Goal: Task Accomplishment & Management: Complete application form

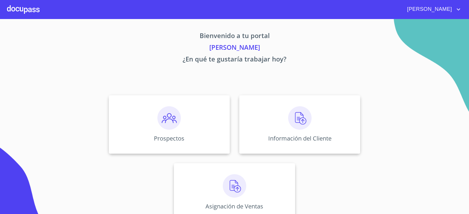
click at [295, 118] on img at bounding box center [299, 117] width 23 height 23
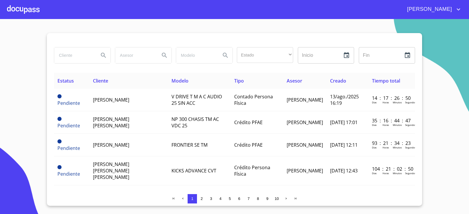
click at [74, 51] on input "search" at bounding box center [74, 55] width 40 height 16
type input "OPERADORA"
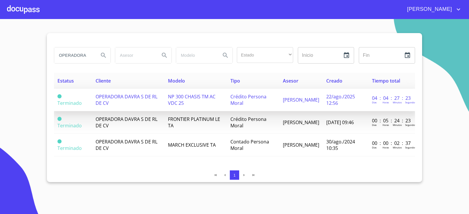
click at [120, 94] on span "OPERADORA DAVRA S DE RL DE CV" at bounding box center [127, 99] width 62 height 13
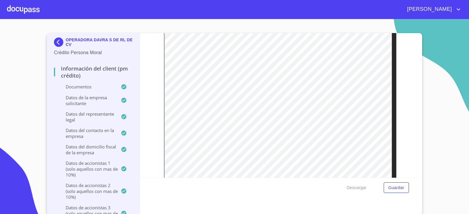
scroll to position [322, 0]
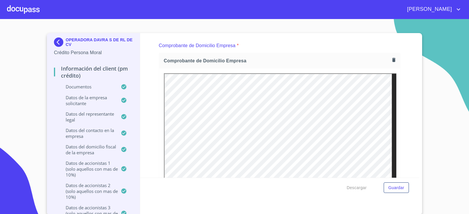
click at [391, 62] on icon "button" at bounding box center [394, 60] width 6 height 6
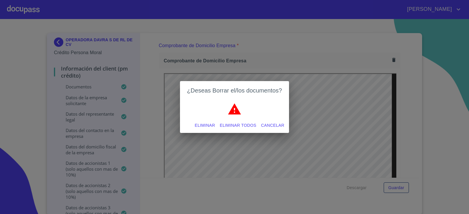
click at [232, 121] on button "Eliminar todos" at bounding box center [237, 125] width 41 height 11
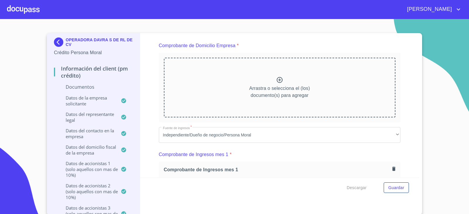
click at [277, 80] on icon at bounding box center [280, 80] width 6 height 6
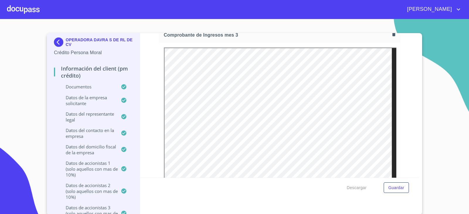
scroll to position [1143, 0]
click at [387, 33] on section "OPERADORA [PERSON_NAME] S DE RL DE CV Crédito Persona Moral Información del Cli…" at bounding box center [234, 116] width 469 height 195
click at [391, 36] on icon "button" at bounding box center [394, 34] width 6 height 6
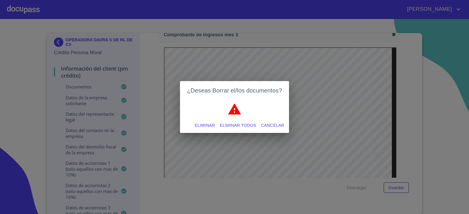
click at [232, 127] on span "Eliminar todos" at bounding box center [238, 125] width 37 height 7
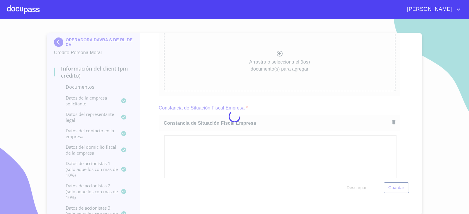
scroll to position [1140, 0]
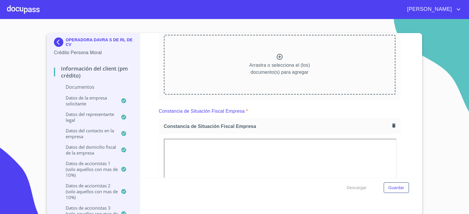
click at [276, 56] on icon at bounding box center [279, 56] width 7 height 7
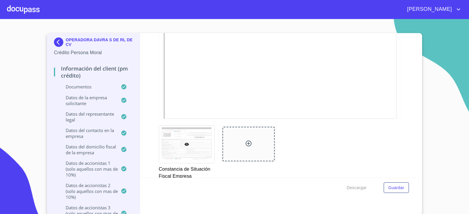
scroll to position [1550, 0]
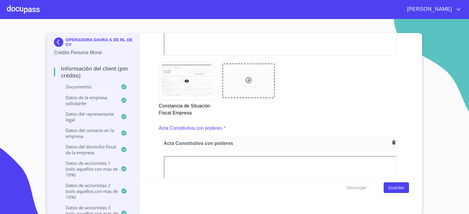
click at [391, 188] on span "Guardar" at bounding box center [396, 187] width 16 height 7
